Goal: Task Accomplishment & Management: Use online tool/utility

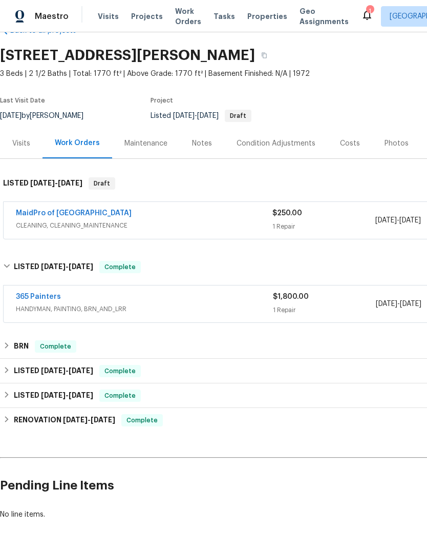
scroll to position [27, 0]
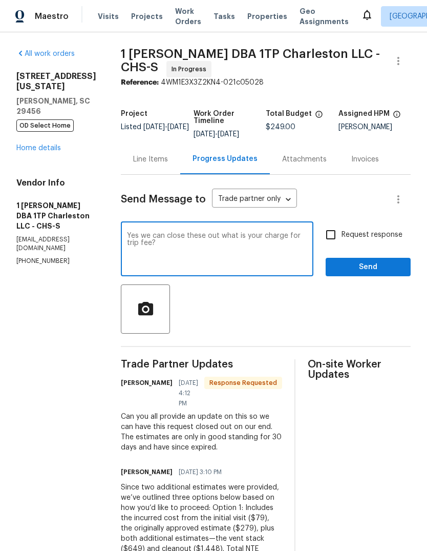
type textarea "Yes we can close these out what is your charge for trip fee?"
click at [362, 239] on span "Request response" at bounding box center [372, 234] width 61 height 11
click at [342, 239] on input "Request response" at bounding box center [331, 235] width 22 height 22
checkbox input "true"
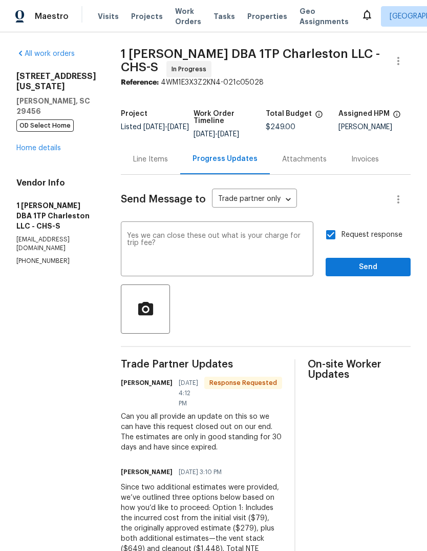
click at [131, 229] on div "Yes we can close these out what is your charge for trip fee? x ​" at bounding box center [217, 250] width 193 height 52
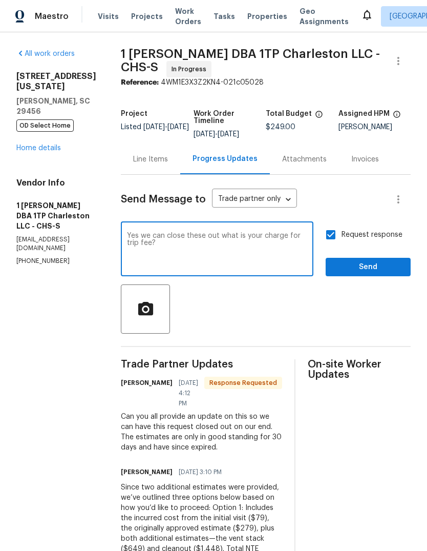
click at [142, 241] on textarea "Yes we can close these out what is your charge for trip fee?" at bounding box center [217, 250] width 180 height 36
click at [134, 232] on textarea "Yes we can close these out what is your charge for trip fee?" at bounding box center [217, 250] width 180 height 36
type textarea "I apologize for the delay! Yes we can close these out what is your charge for t…"
click at [357, 274] on button "Send" at bounding box center [368, 267] width 85 height 19
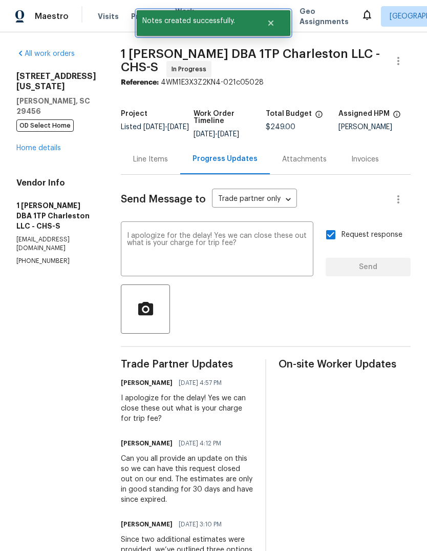
click at [274, 25] on icon "Close" at bounding box center [271, 23] width 8 height 8
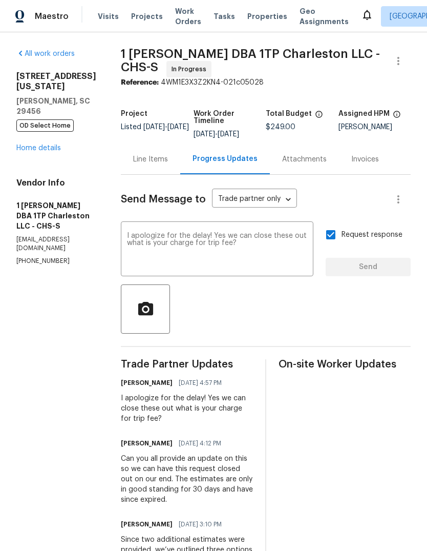
click at [251, 17] on span "Properties" at bounding box center [267, 16] width 40 height 10
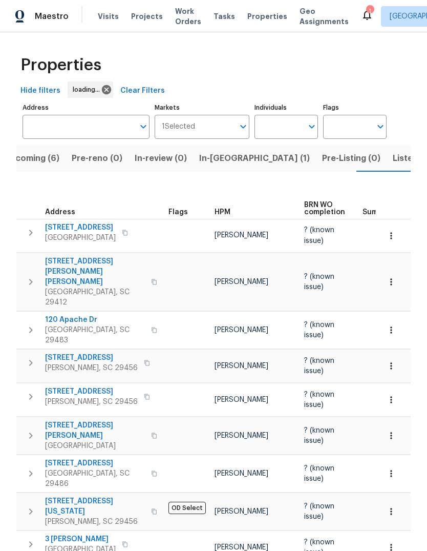
scroll to position [0, 18]
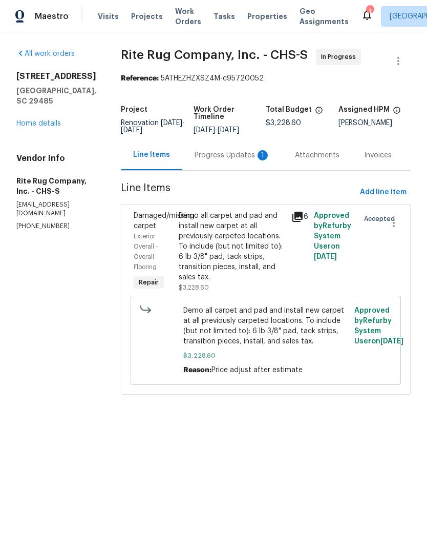
click at [221, 170] on div "Progress Updates 1" at bounding box center [232, 155] width 100 height 30
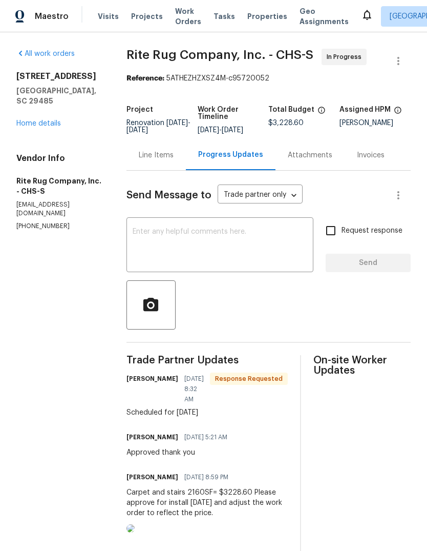
click at [213, 258] on textarea at bounding box center [220, 246] width 175 height 36
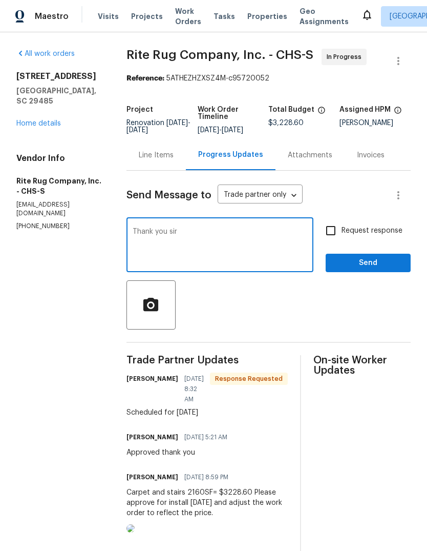
type textarea "Thank you sir"
click at [369, 269] on span "Send" at bounding box center [368, 263] width 69 height 13
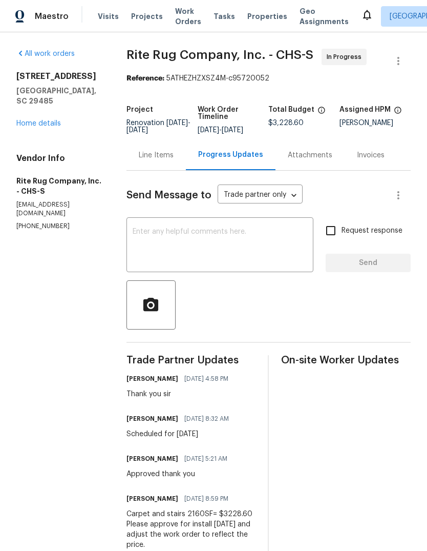
click at [9, 111] on div "All work orders 112 Balsam Cir Summerville, SC 29485 Home details Vendor Info R…" at bounding box center [213, 339] width 427 height 614
click at [20, 120] on link "Home details" at bounding box center [38, 123] width 45 height 7
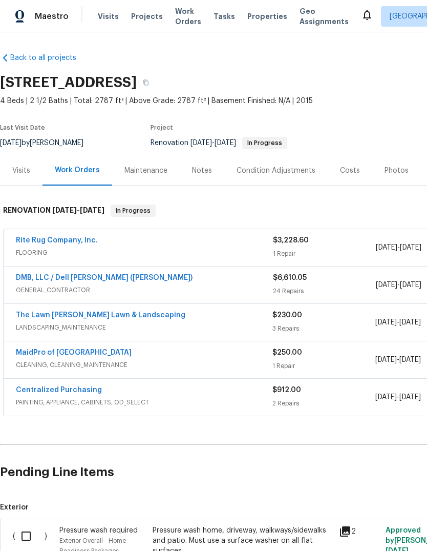
click at [349, 175] on div "Costs" at bounding box center [350, 170] width 20 height 10
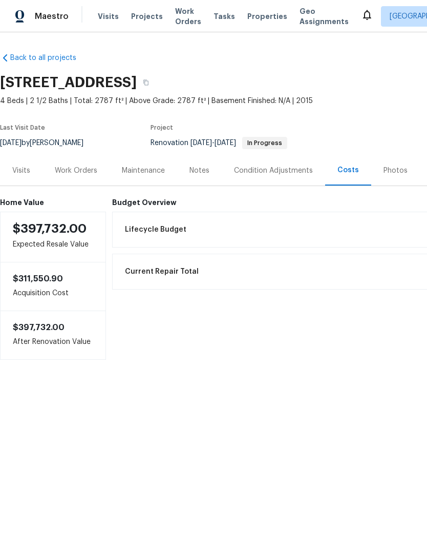
click at [73, 164] on div "Work Orders" at bounding box center [76, 170] width 67 height 30
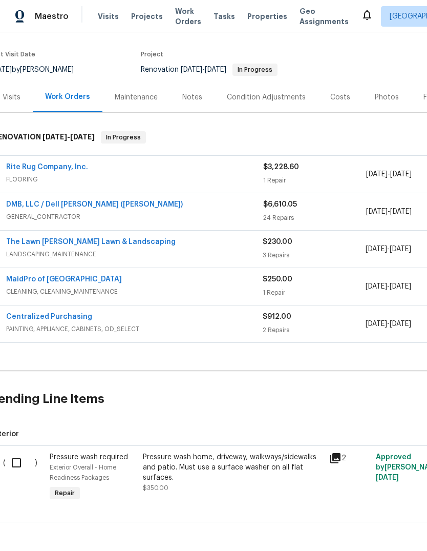
scroll to position [74, 10]
click at [305, 397] on h2 "Pending Line Items" at bounding box center [248, 398] width 516 height 48
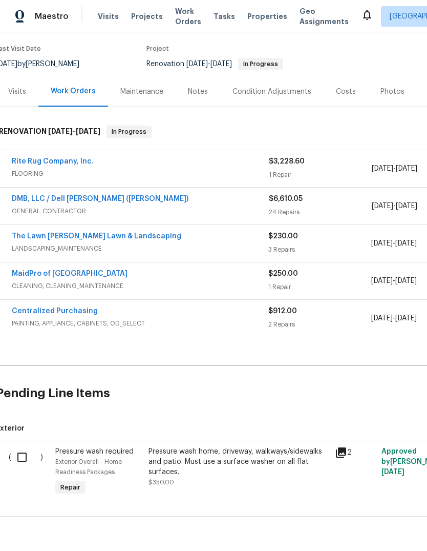
scroll to position [76, 4]
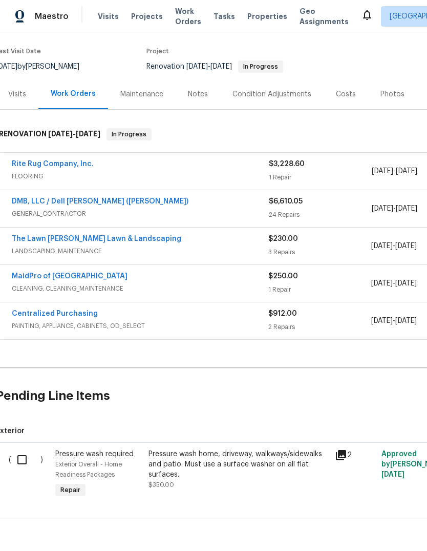
click at [16, 463] on input "checkbox" at bounding box center [25, 460] width 29 height 22
click at [377, 522] on span "Create Work Order" at bounding box center [368, 525] width 68 height 13
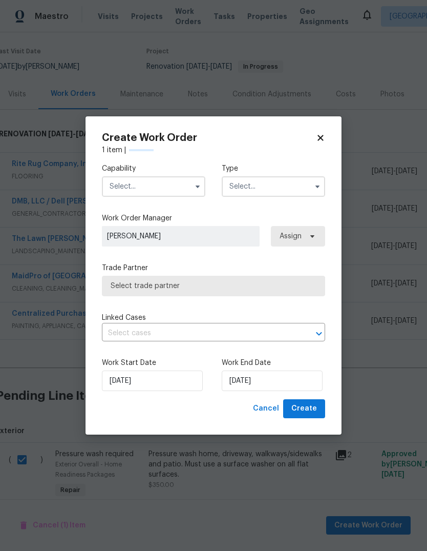
checkbox input "false"
click at [184, 190] on input "text" at bounding box center [153, 186] width 103 height 20
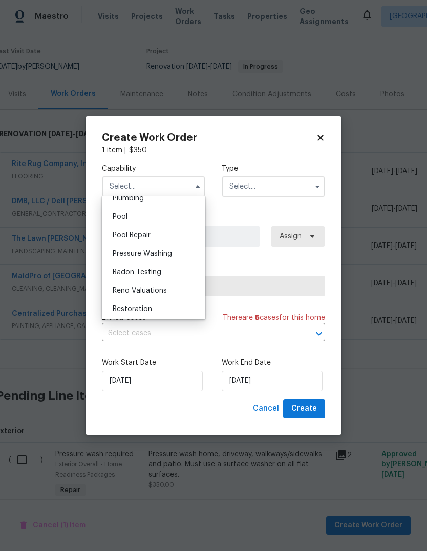
scroll to position [926, 0]
click at [173, 254] on div "Pressure Washing" at bounding box center [153, 252] width 98 height 18
type input "Pressure Washing"
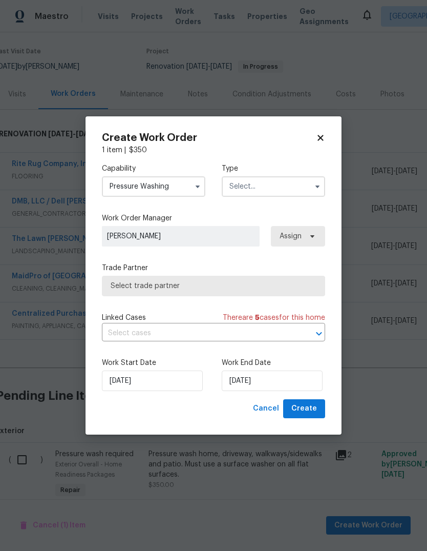
click at [300, 187] on input "text" at bounding box center [273, 186] width 103 height 20
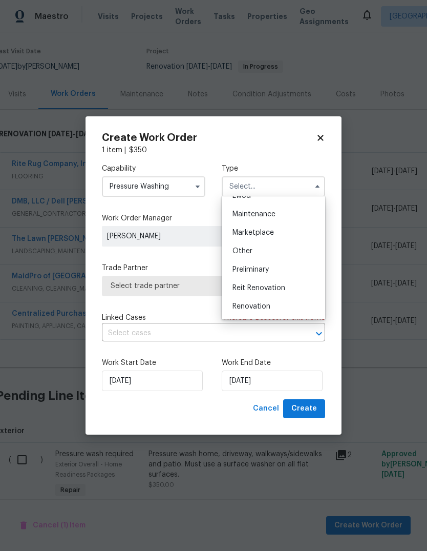
scroll to position [161, 0]
click at [282, 304] on div "Renovation" at bounding box center [273, 305] width 98 height 18
type input "Renovation"
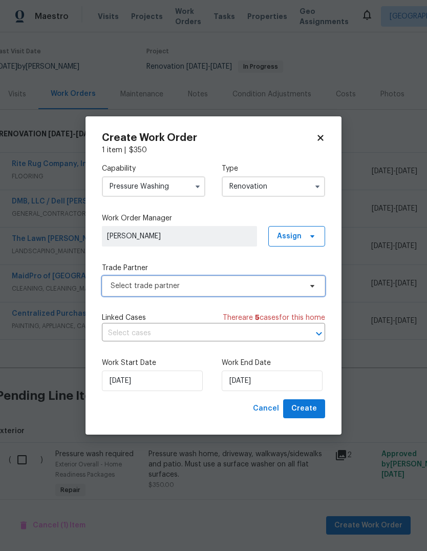
click at [313, 286] on icon at bounding box center [312, 286] width 4 height 3
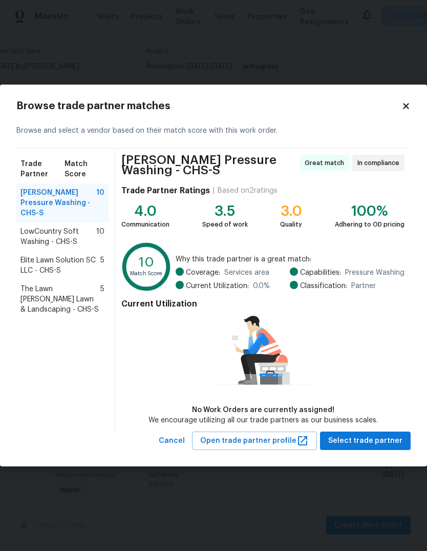
click at [36, 287] on span "The Lawn Barber Lawn & Landscaping - CHS-S" at bounding box center [60, 299] width 80 height 31
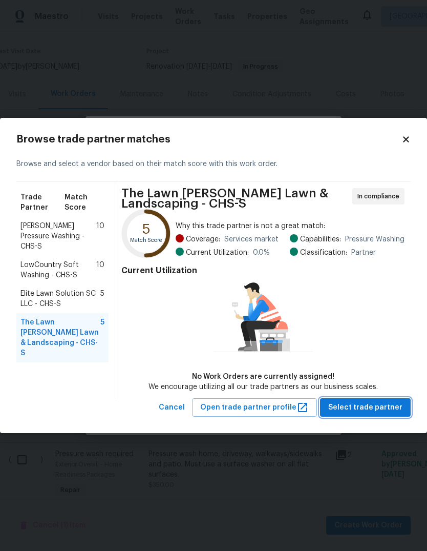
click at [375, 407] on span "Select trade partner" at bounding box center [365, 407] width 74 height 13
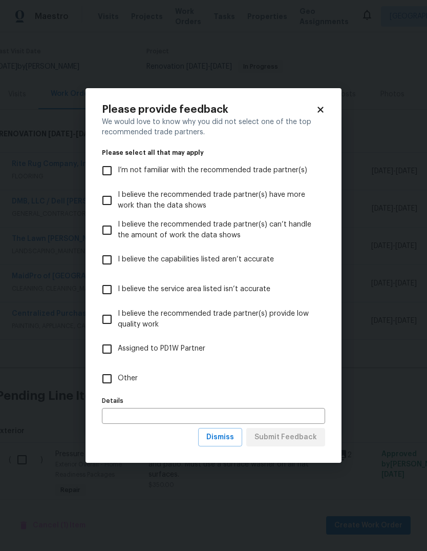
click at [106, 375] on input "Other" at bounding box center [107, 379] width 22 height 22
checkbox input "true"
click at [299, 438] on span "Submit Feedback" at bounding box center [286, 437] width 62 height 13
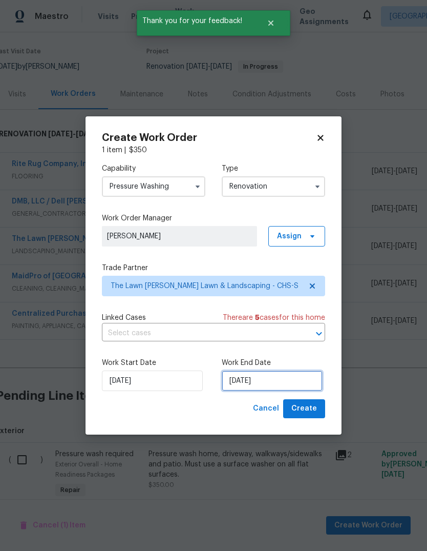
click at [286, 383] on input "8/29/2025" at bounding box center [272, 380] width 101 height 20
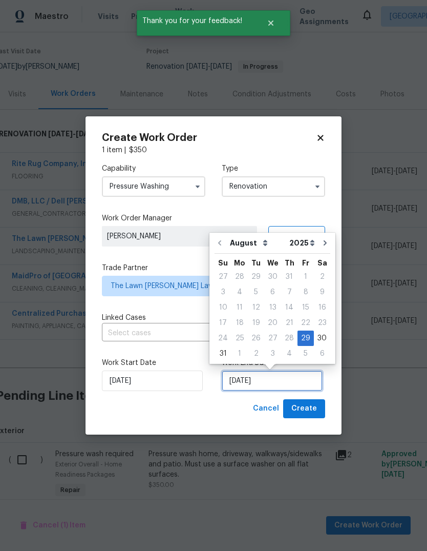
scroll to position [8, 0]
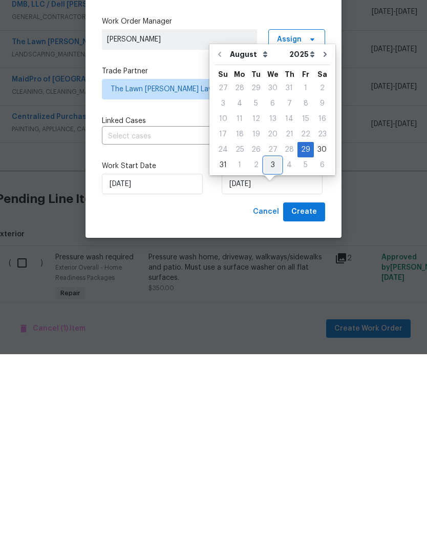
click at [273, 354] on div "3" at bounding box center [272, 361] width 17 height 14
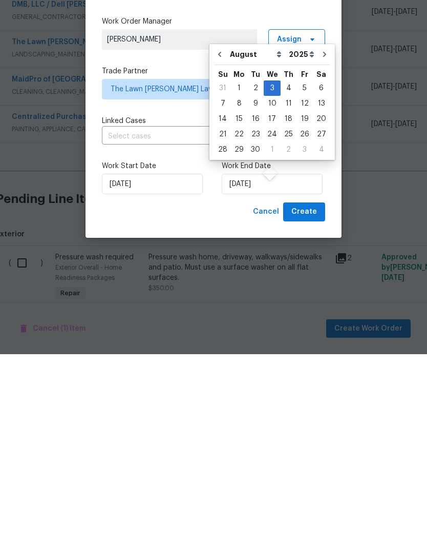
type input "9/3/2025"
select select "8"
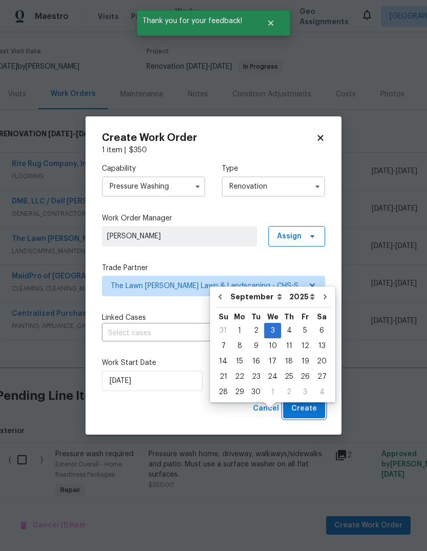
click at [316, 412] on span "Create" at bounding box center [304, 408] width 26 height 13
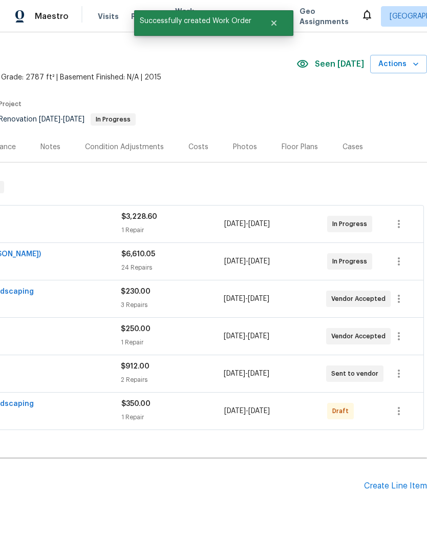
scroll to position [24, 152]
click at [401, 405] on icon "button" at bounding box center [399, 411] width 12 height 12
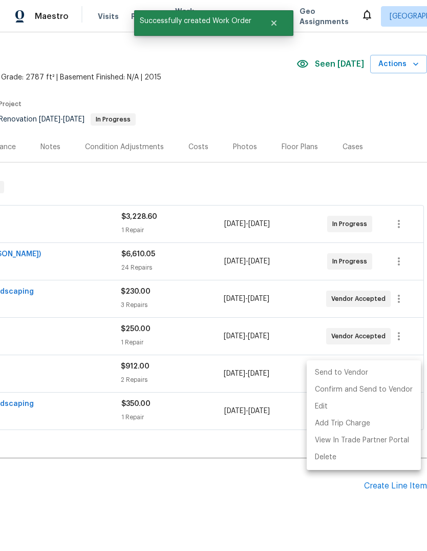
click at [373, 373] on li "Send to Vendor" at bounding box center [364, 372] width 114 height 17
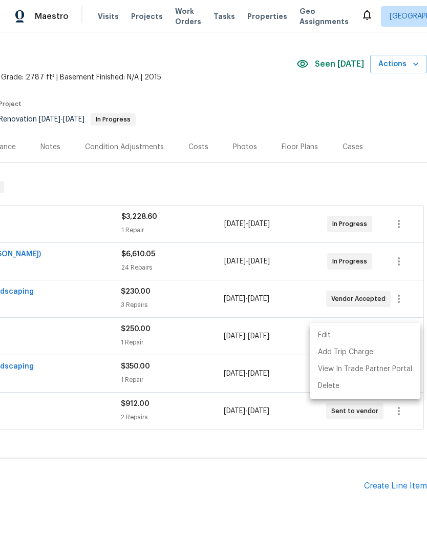
click at [319, 450] on div at bounding box center [213, 275] width 427 height 551
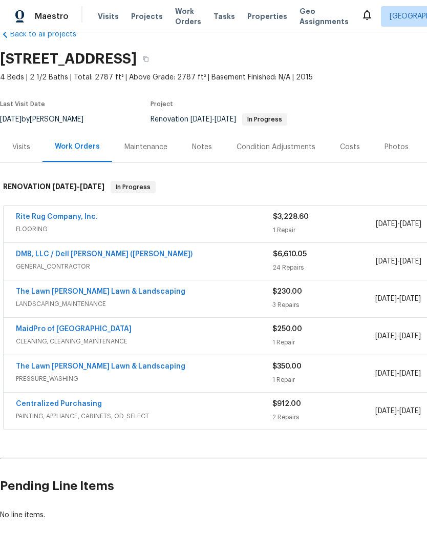
scroll to position [24, 0]
